Goal: Find specific page/section: Find specific page/section

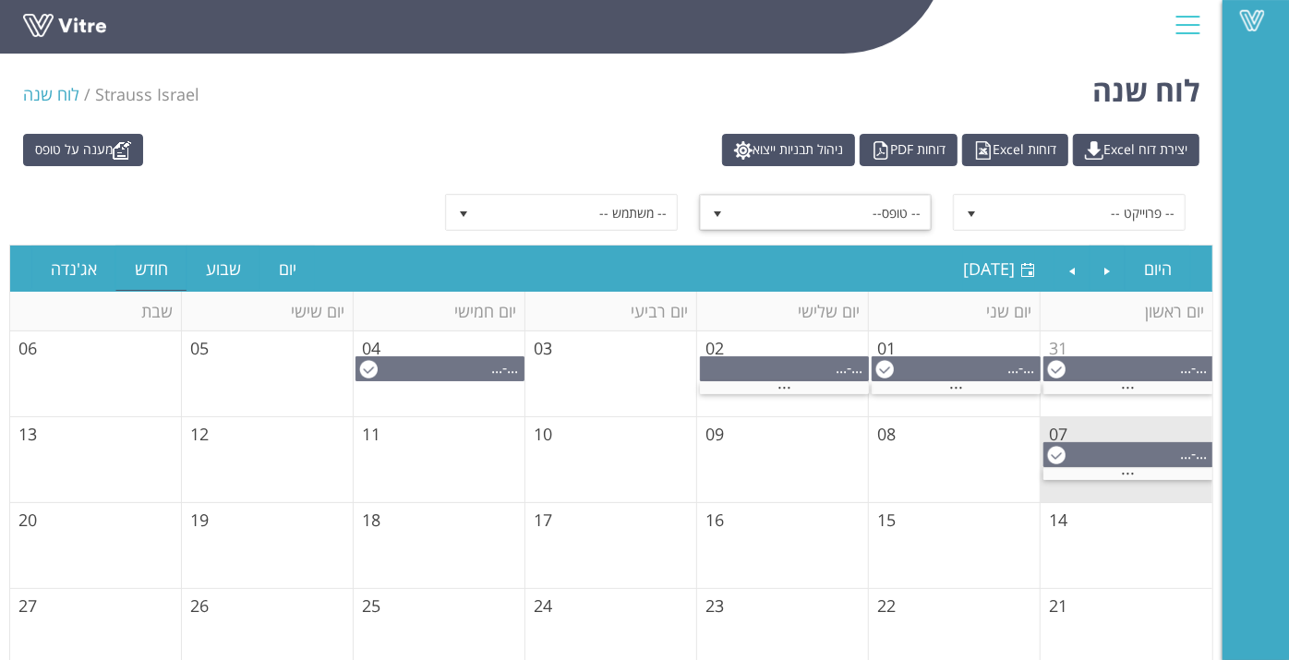
click at [906, 216] on span "-- טופס--" at bounding box center [832, 212] width 198 height 33
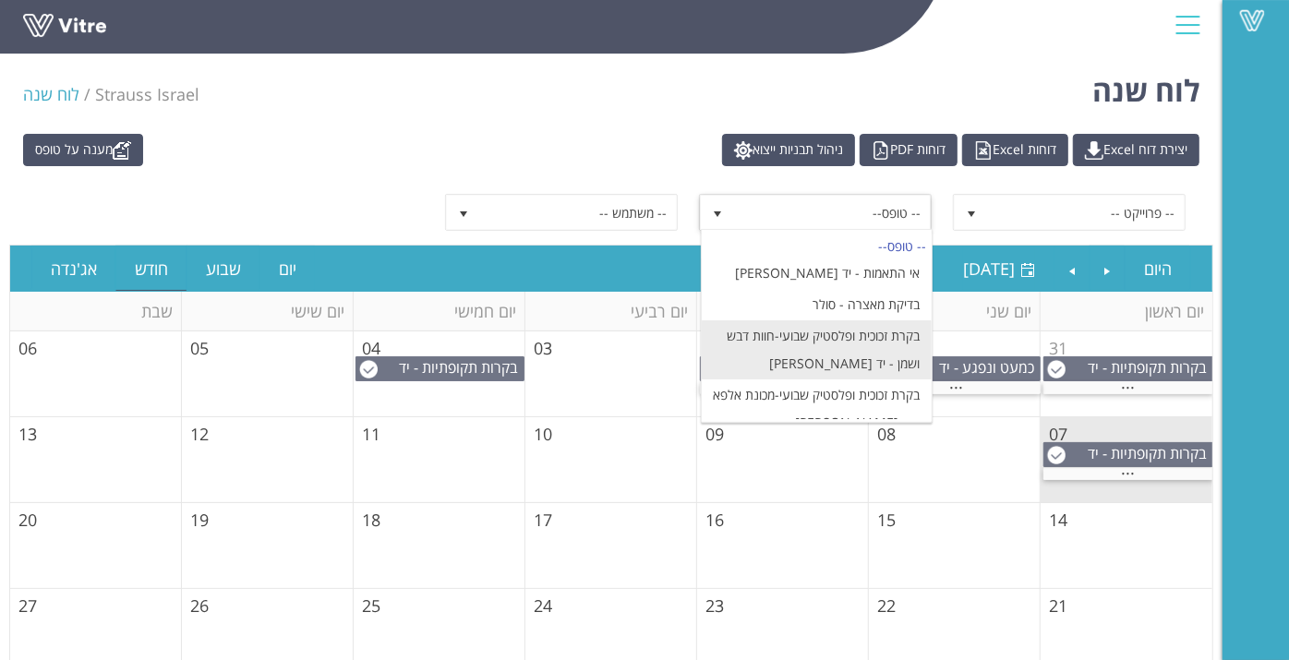
scroll to position [2, 0]
click at [814, 337] on li "בקרת זכוכית ופלסטיק שבועי-חוות דבש ושמן - יד [PERSON_NAME]" at bounding box center [817, 349] width 230 height 59
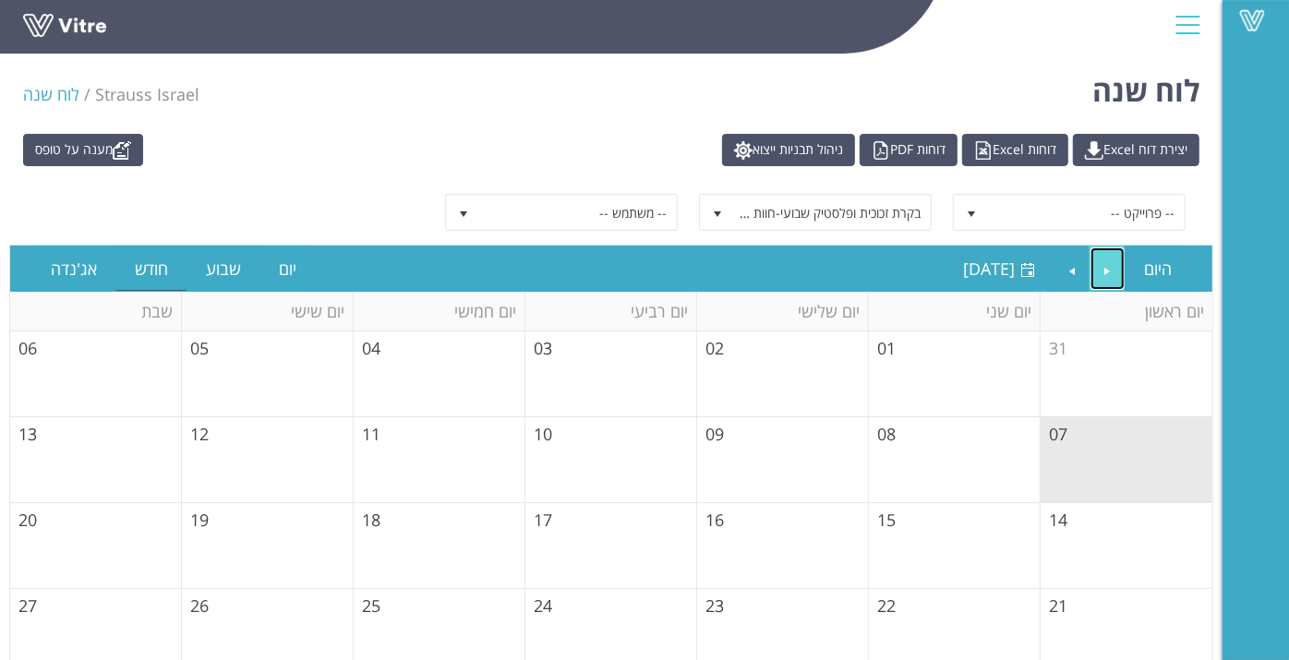
click at [1119, 271] on link "Previous" at bounding box center [1108, 268] width 35 height 42
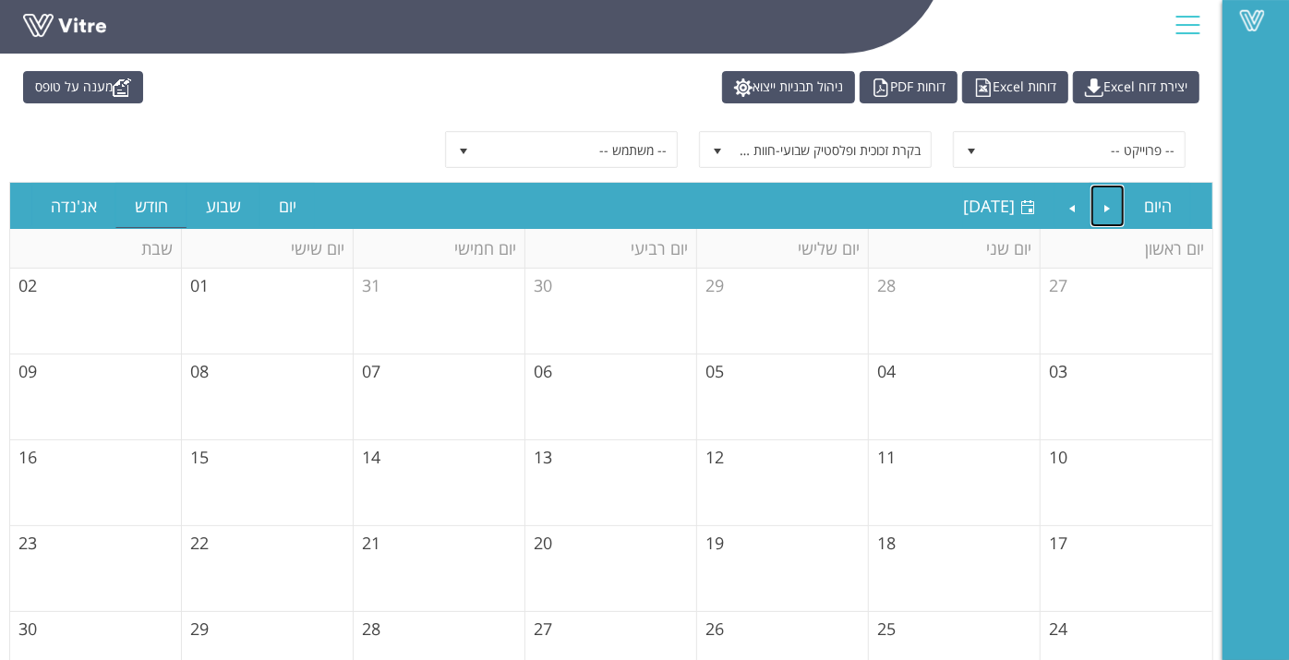
scroll to position [66, 0]
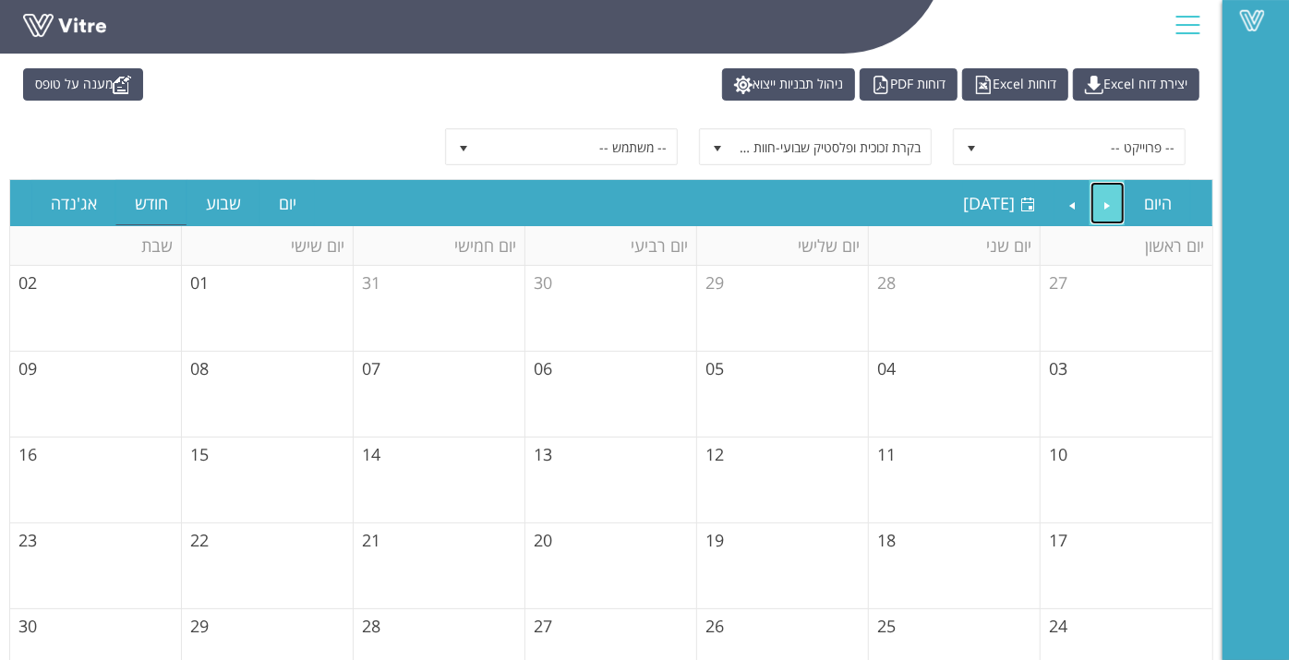
click at [1101, 212] on link "Previous" at bounding box center [1108, 203] width 35 height 42
click at [886, 136] on span "בקרת זכוכית ופלסטיק שבועי-חוות דבש ושמן - יד [PERSON_NAME]" at bounding box center [832, 146] width 198 height 33
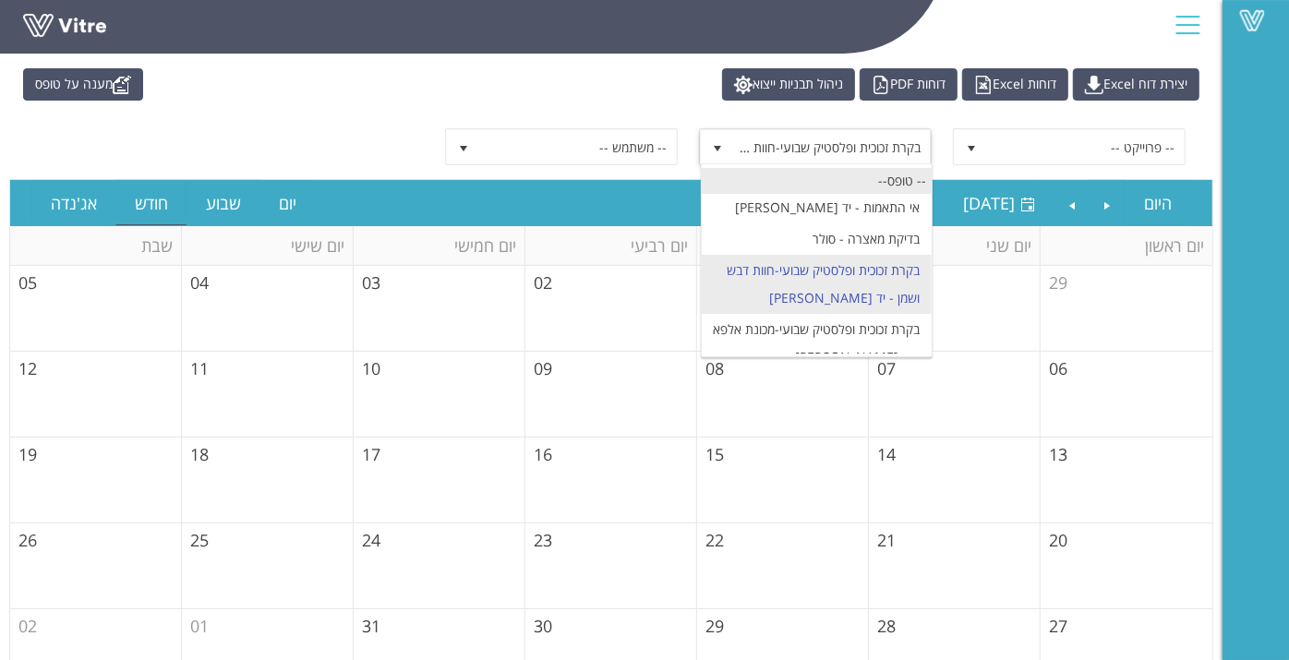
click at [850, 179] on div "-- טופס--" at bounding box center [817, 180] width 230 height 25
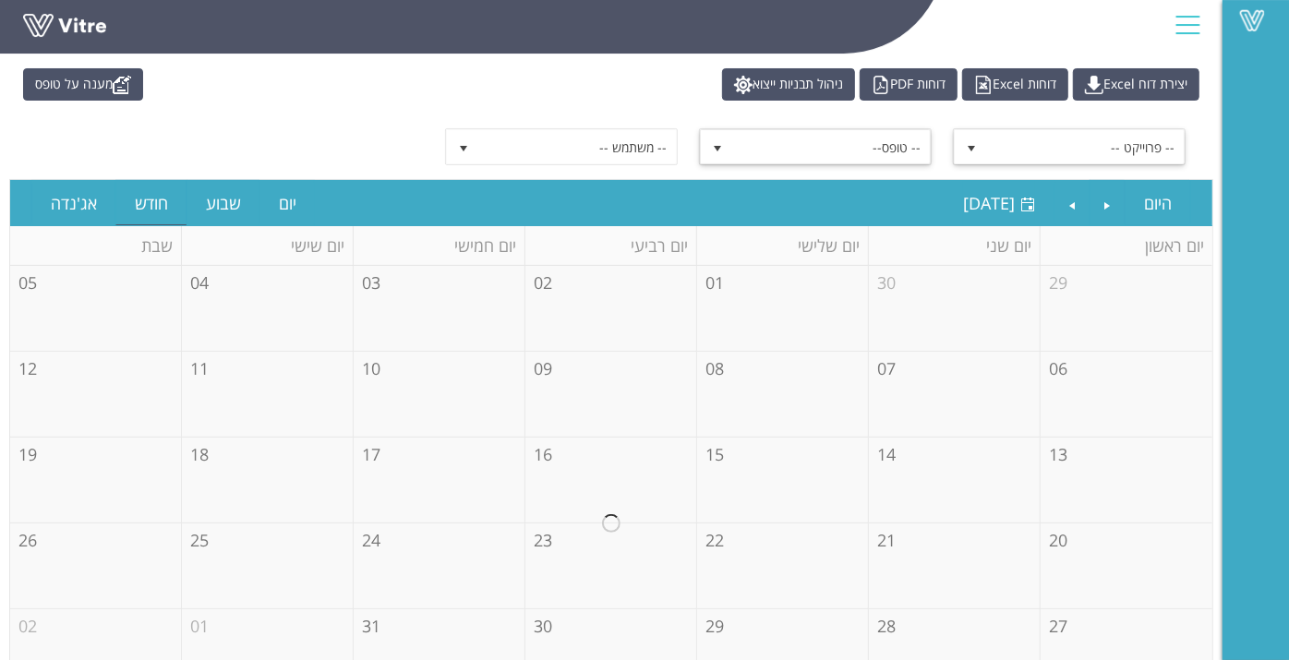
click at [1134, 144] on span "-- פרוייקט --" at bounding box center [1086, 146] width 198 height 33
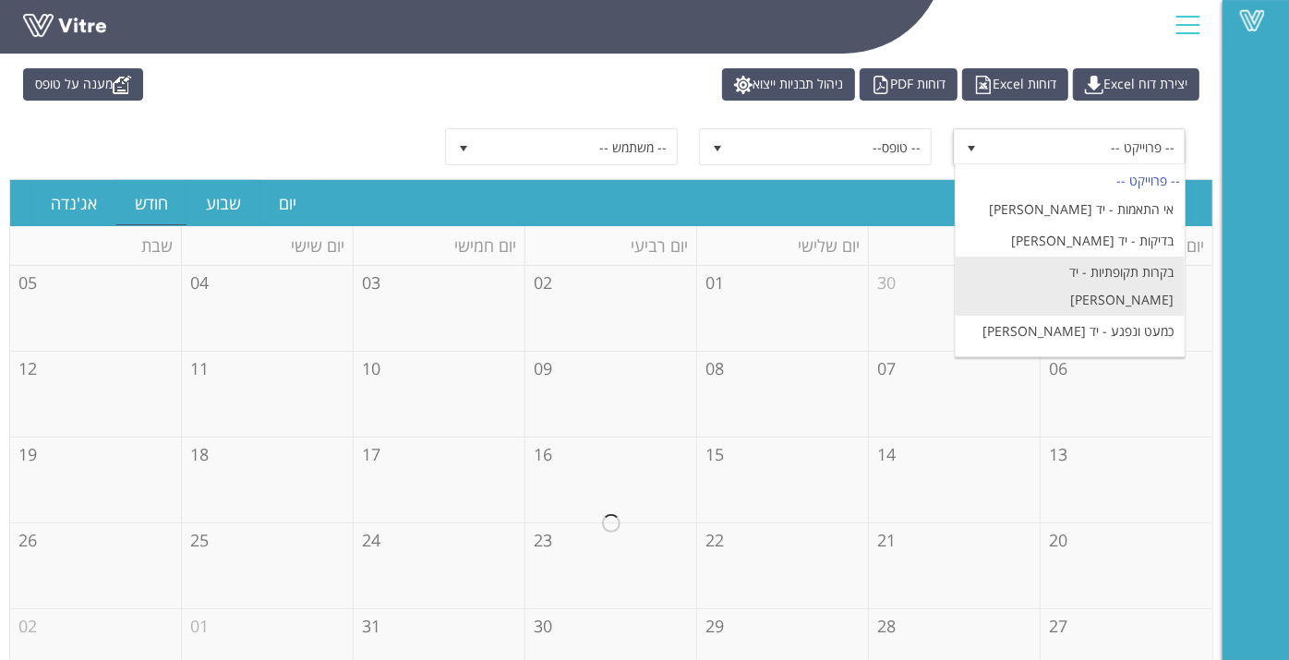
click at [1107, 271] on li "בקרות תקופתיות - יד [PERSON_NAME]" at bounding box center [1071, 286] width 230 height 59
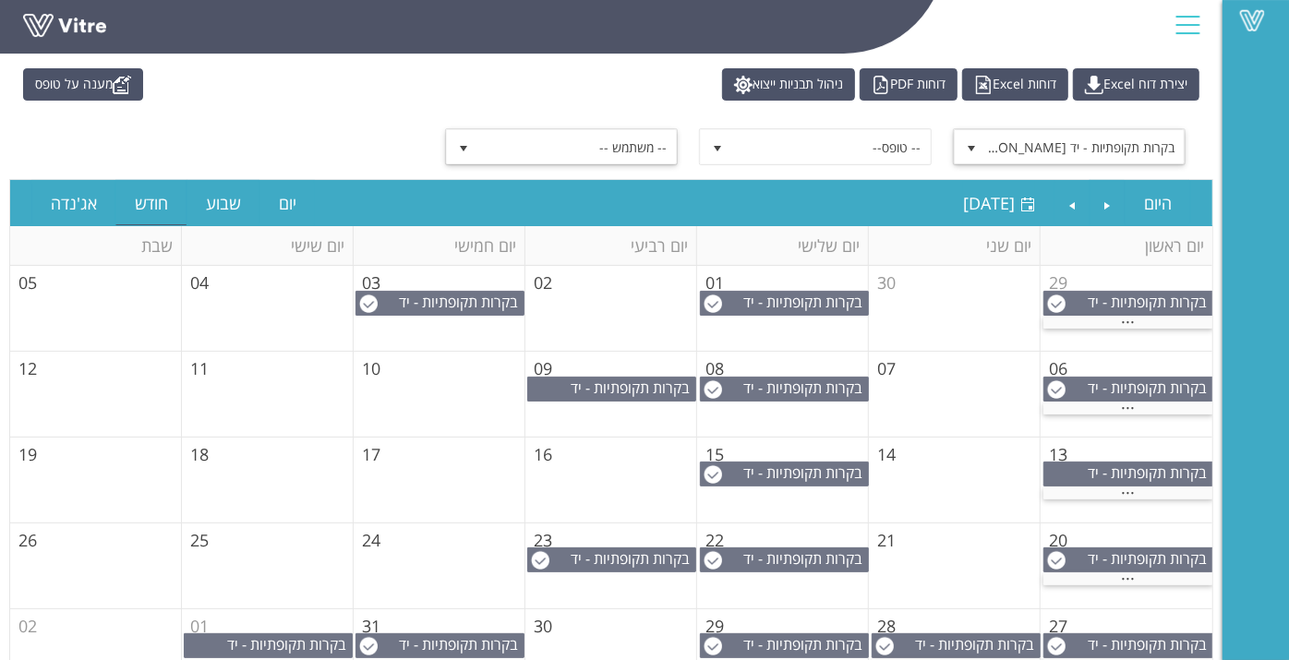
click at [609, 152] on span "-- משתמש --" at bounding box center [578, 146] width 198 height 33
click at [569, 97] on div "מענה על טופס יצירת דוח Excel דוחות Excel דוחות PDF ניהול תבניות ייצוא" at bounding box center [611, 84] width 1204 height 32
click at [1069, 209] on link "Next" at bounding box center [1072, 203] width 35 height 42
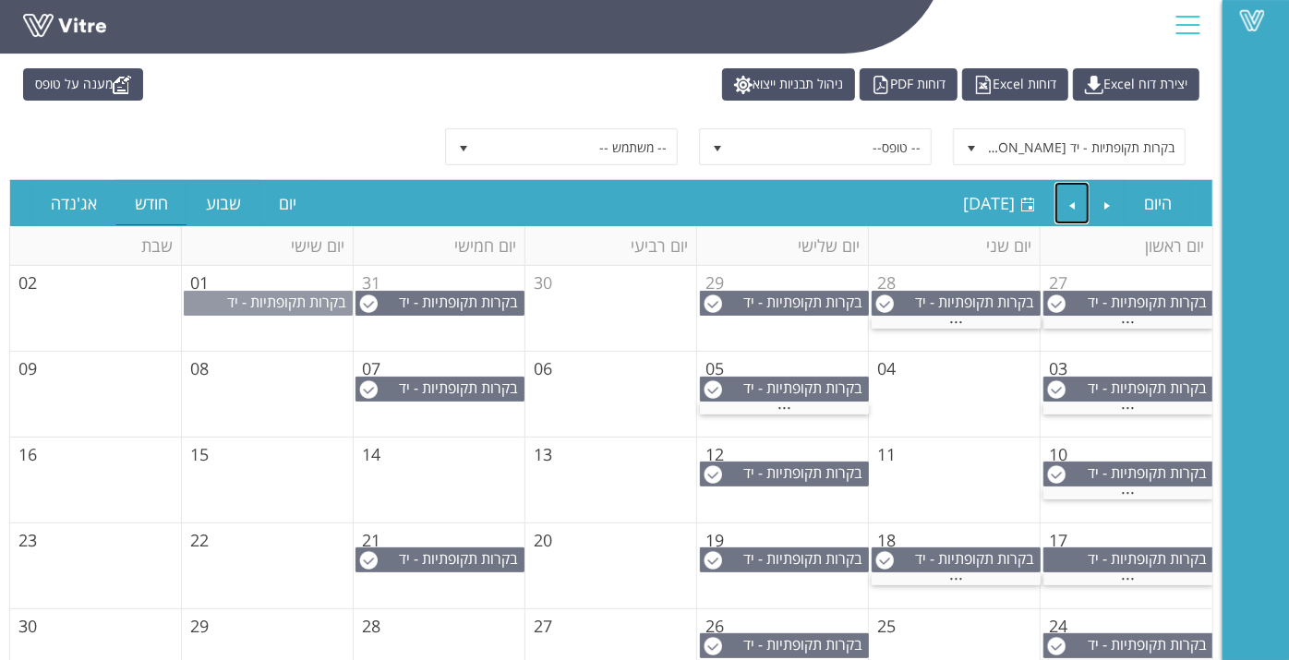
click at [227, 300] on span "בקרות תקופתיות - יד [PERSON_NAME]" at bounding box center [289, 312] width 125 height 41
click at [625, 107] on div "מענה על טופס יצירת דוח Excel דוחות Excel דוחות PDF ניהול תבניות ייצוא בקרות תקו…" at bounding box center [611, 425] width 1223 height 732
click at [1113, 409] on div "..." at bounding box center [1128, 409] width 170 height 12
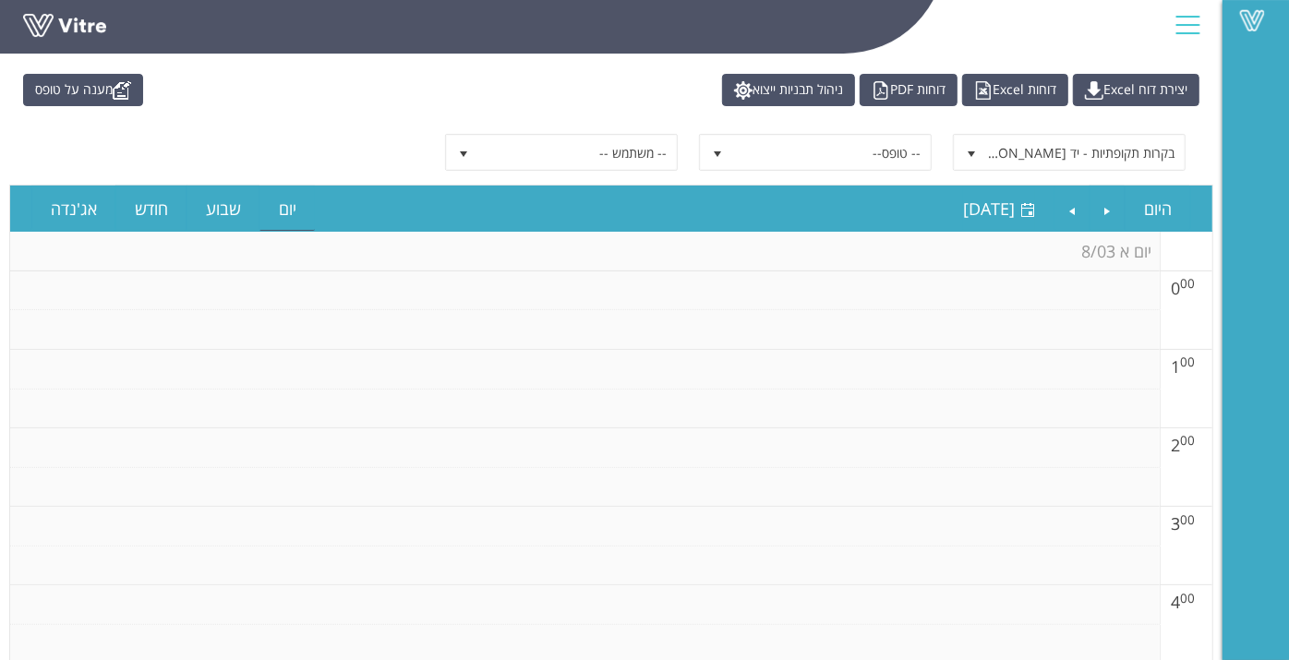
scroll to position [59, 0]
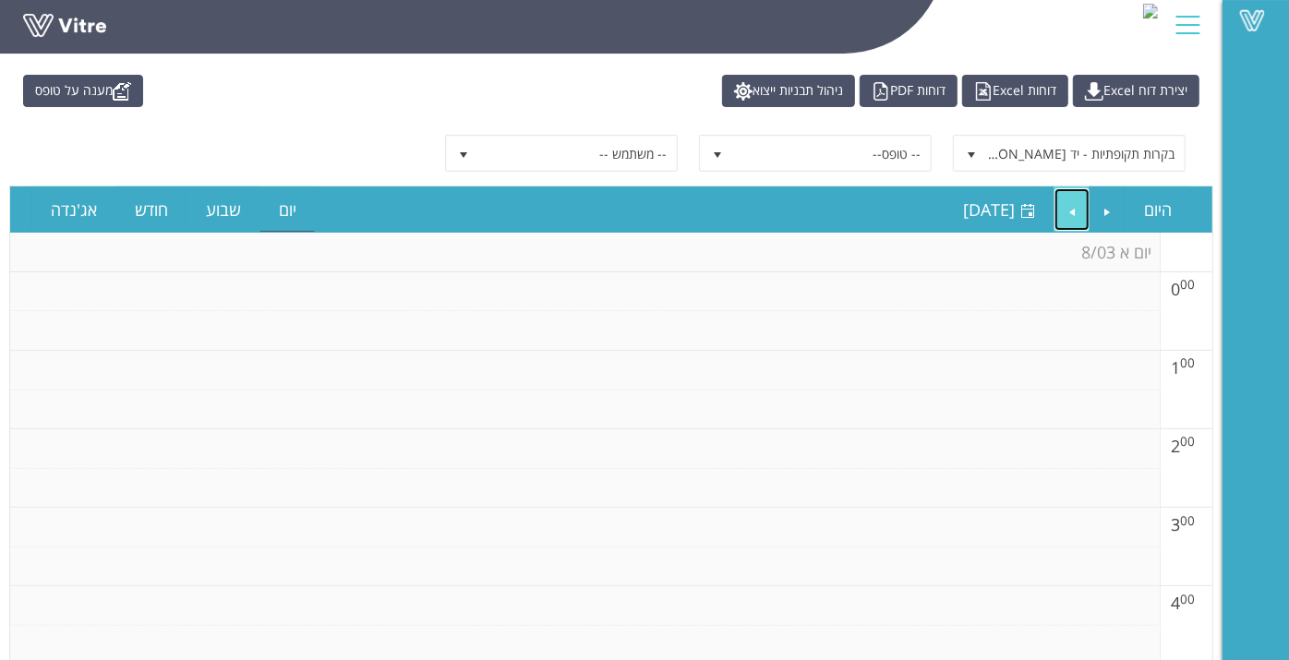
click at [1066, 200] on link "Next" at bounding box center [1072, 209] width 35 height 42
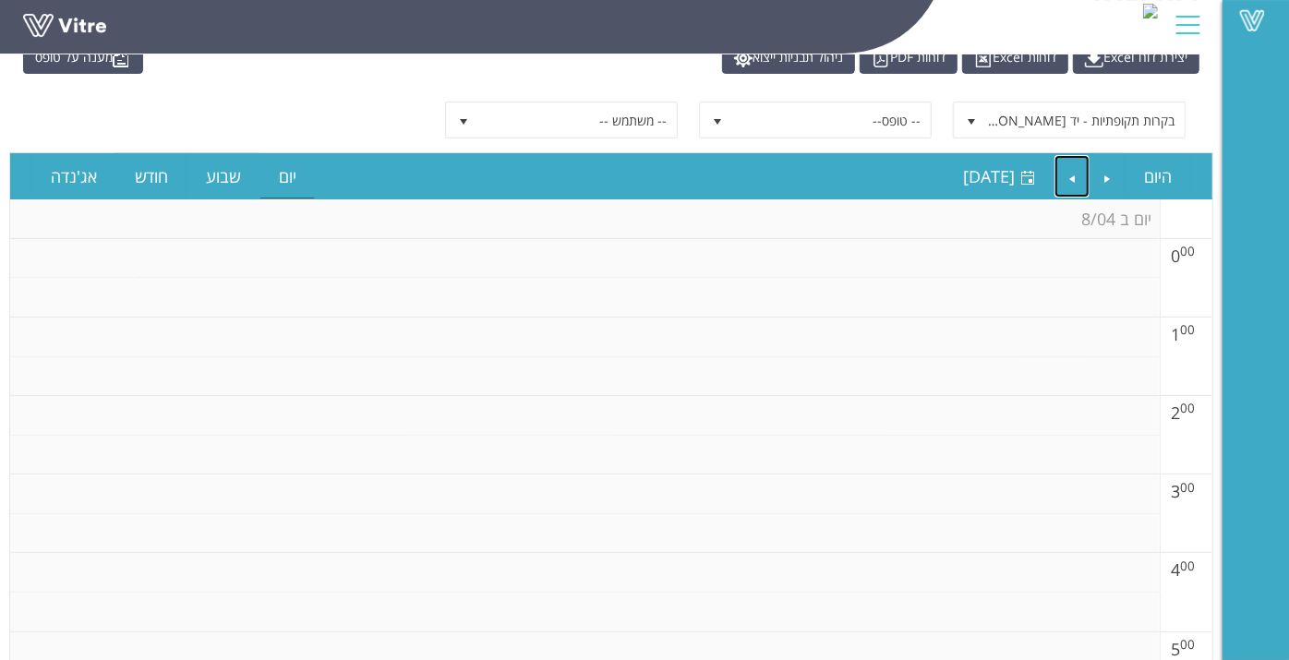
scroll to position [0, 0]
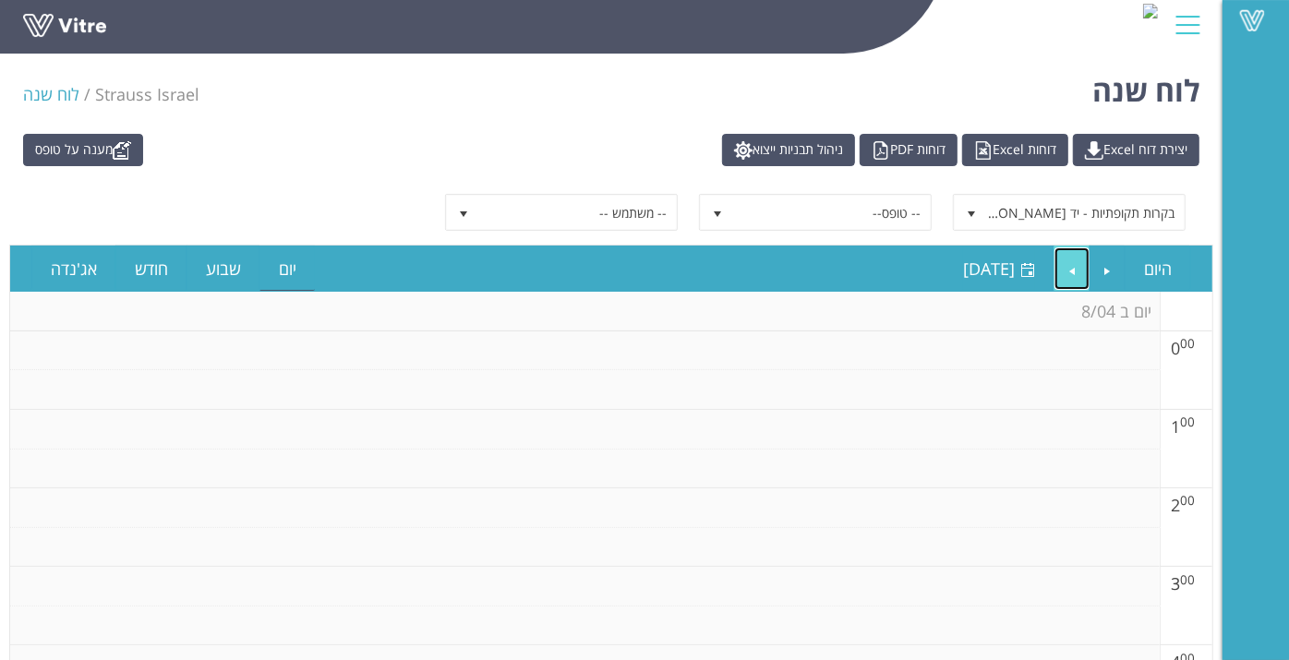
click at [1074, 261] on link "Next" at bounding box center [1072, 268] width 35 height 42
click at [907, 208] on span "-- טופס--" at bounding box center [832, 212] width 198 height 33
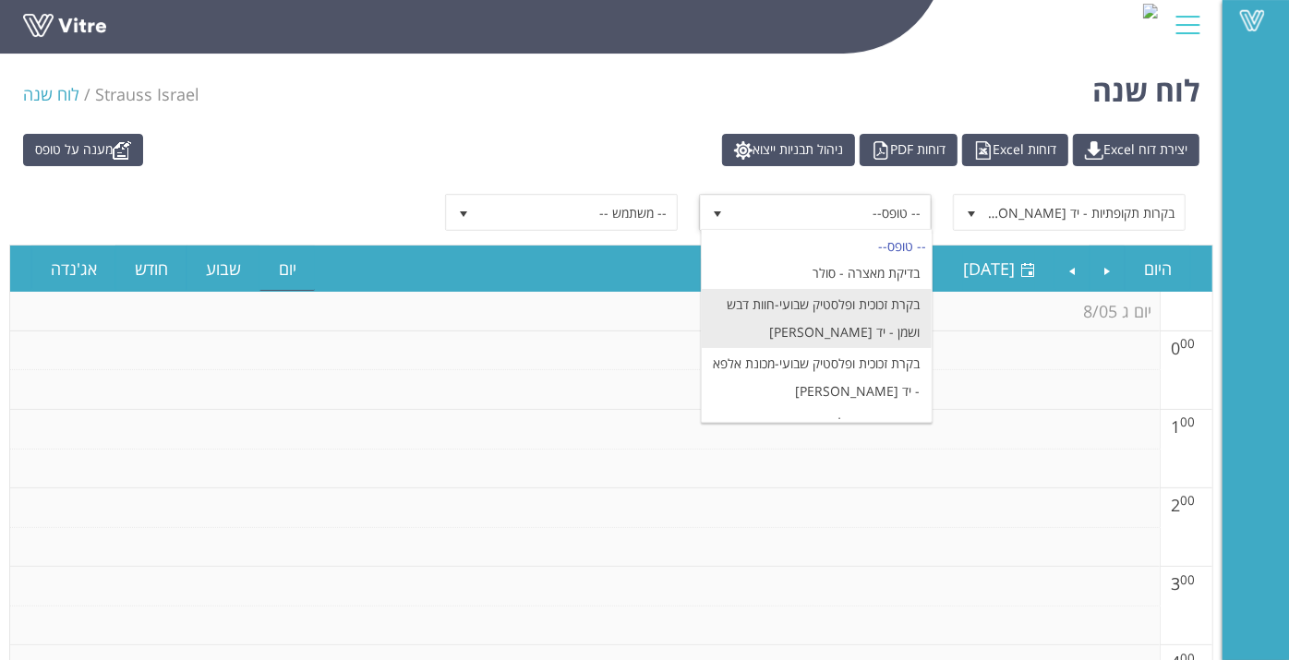
click at [819, 323] on li "בקרת זכוכית ופלסטיק שבועי-חוות דבש ושמן - יד [PERSON_NAME]" at bounding box center [817, 318] width 230 height 59
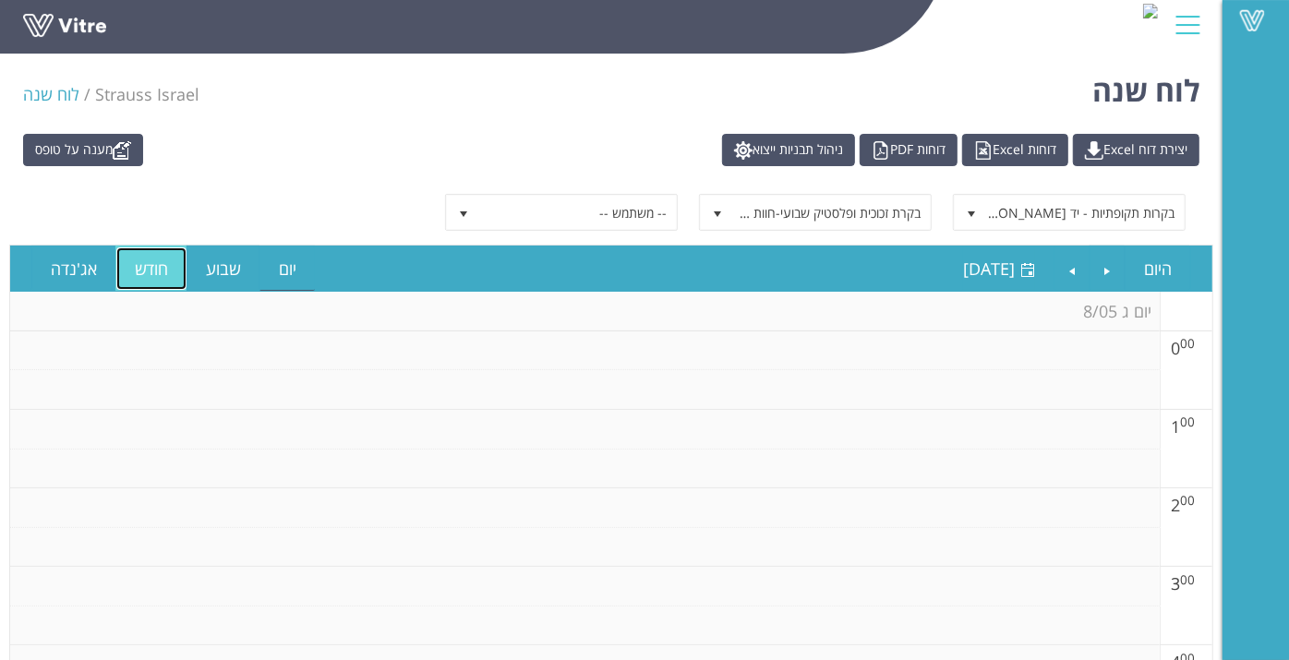
click at [138, 263] on link "חודש" at bounding box center [151, 268] width 71 height 42
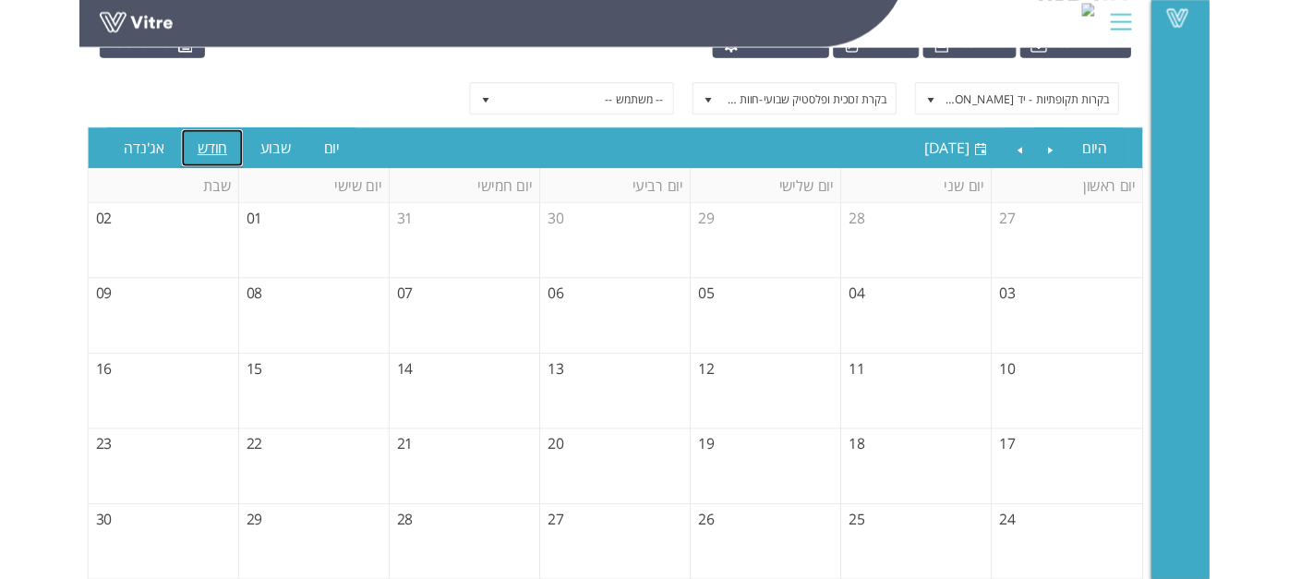
scroll to position [100, 0]
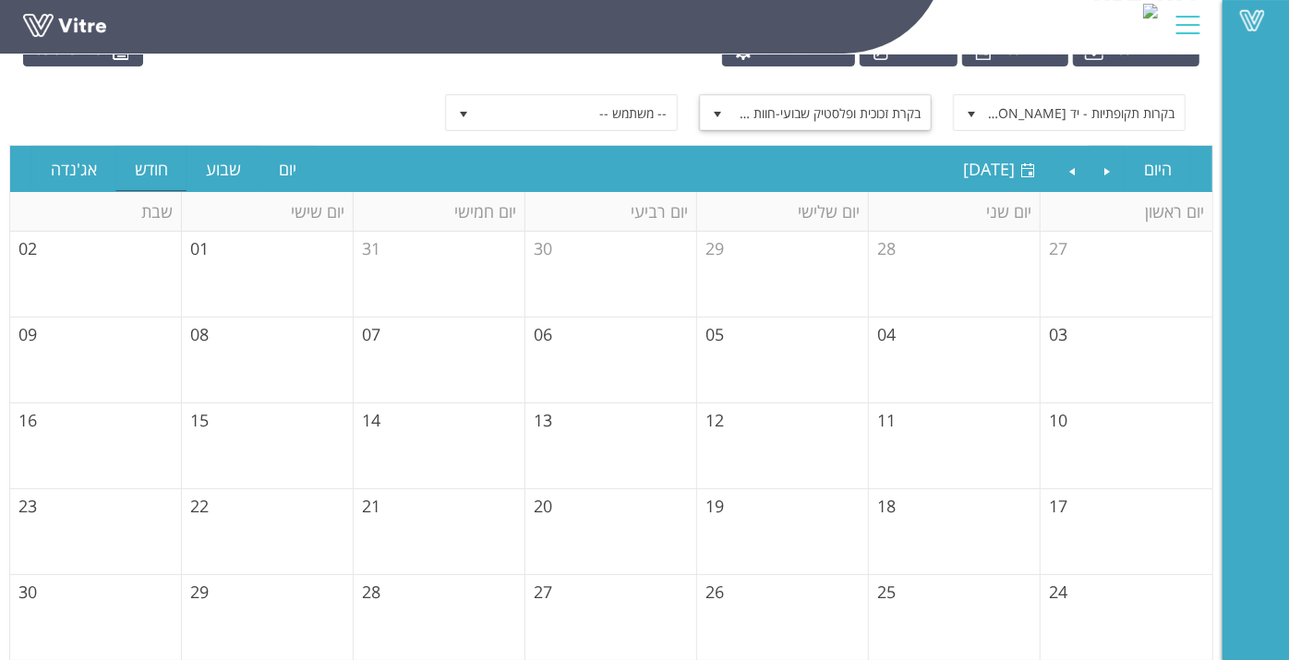
click at [880, 113] on span "בקרת זכוכית ופלסטיק שבועי-חוות דבש ושמן - יד [PERSON_NAME]" at bounding box center [832, 112] width 198 height 33
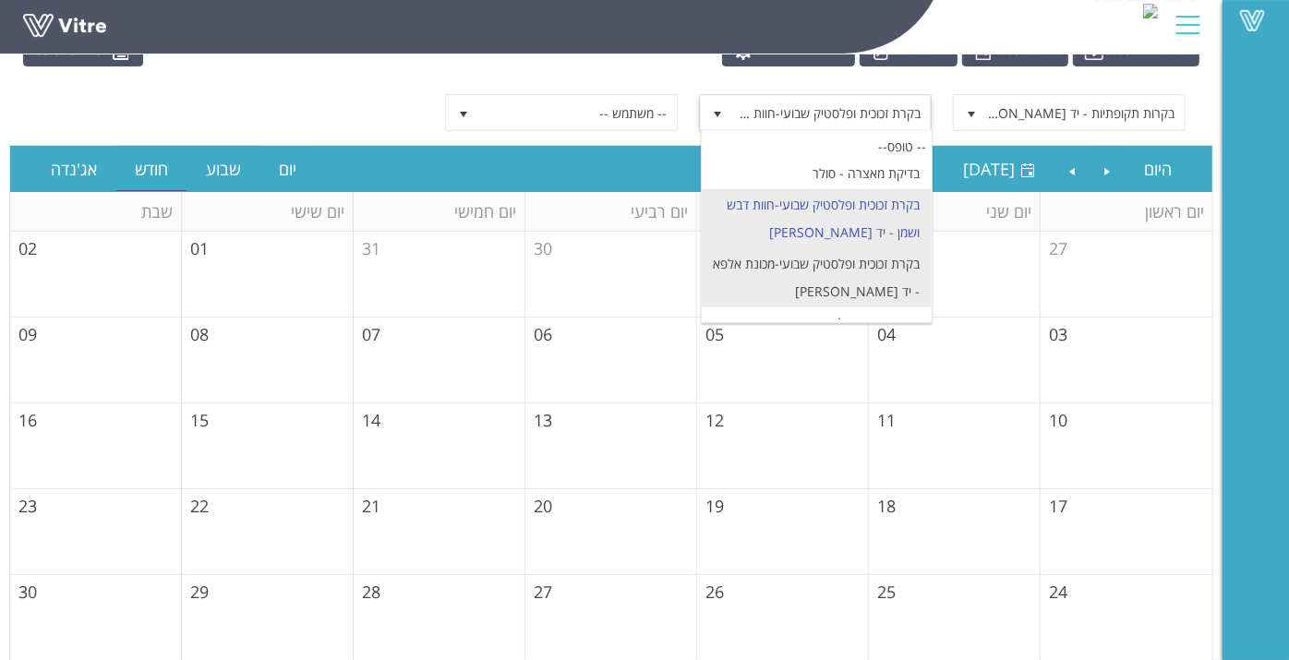
click at [874, 271] on li "בקרת זכוכית ופלסטיק שבועי-מכונת אלפא - יד [PERSON_NAME]" at bounding box center [817, 277] width 230 height 59
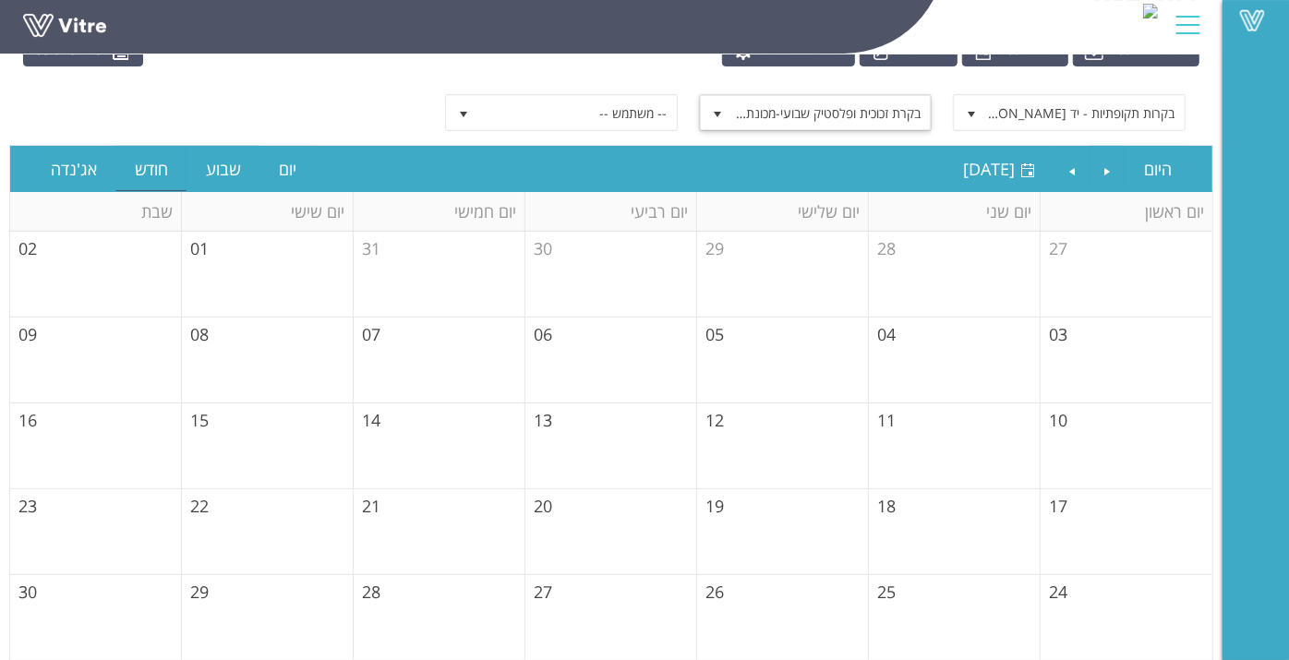
click at [791, 96] on span "בקרת זכוכית ופלסטיק שבועי-מכונת אלפא - יד [PERSON_NAME]" at bounding box center [832, 112] width 198 height 33
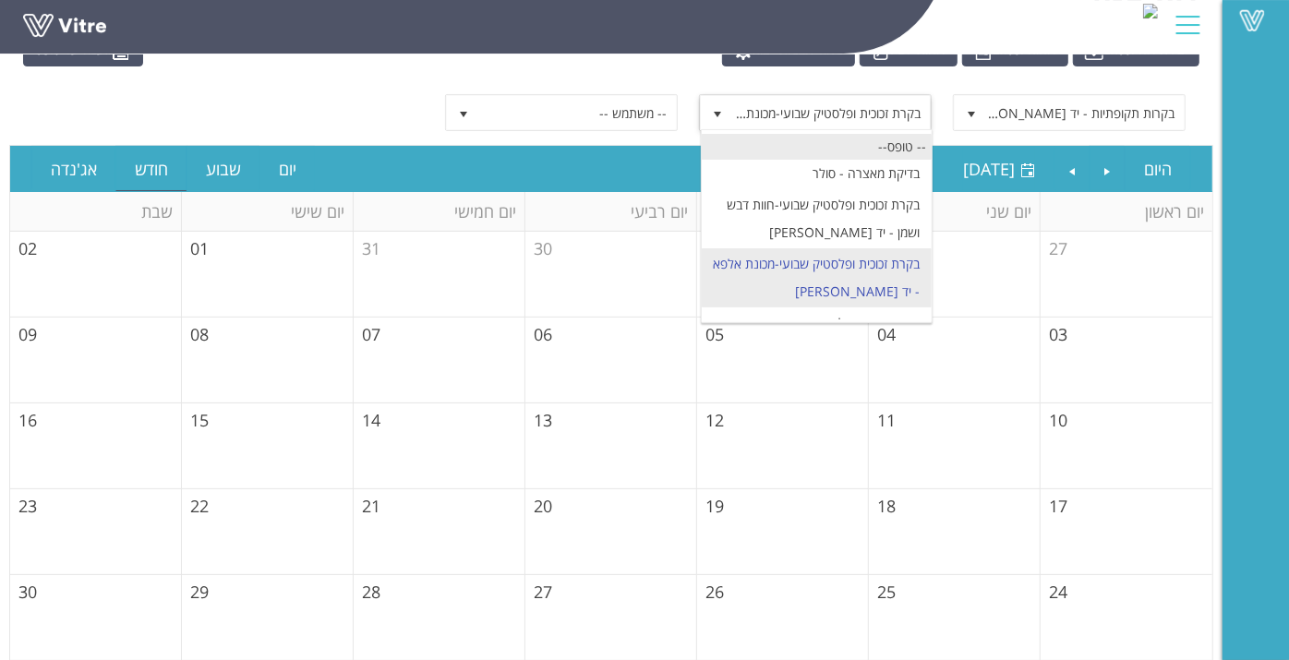
click at [863, 134] on div "-- טופס--" at bounding box center [817, 146] width 230 height 25
